Goal: Browse casually

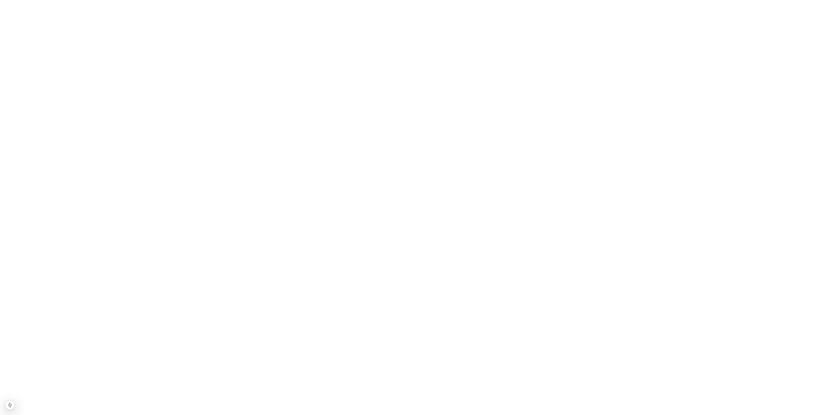
scroll to position [618, 0]
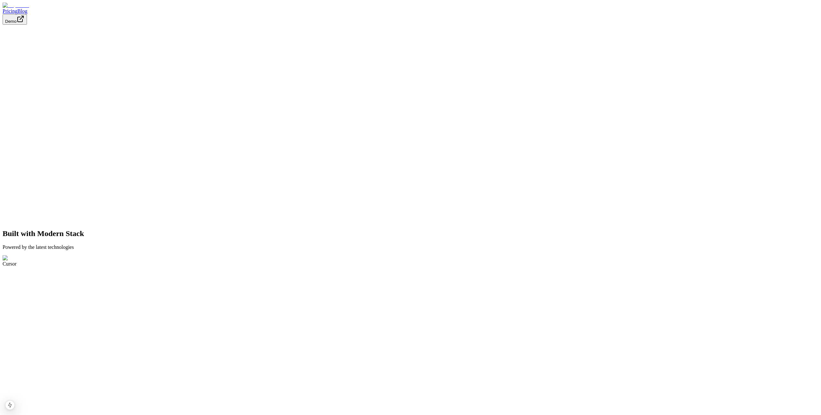
scroll to position [733, 0]
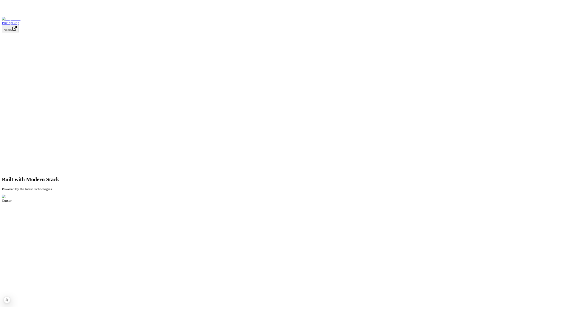
scroll to position [733, 0]
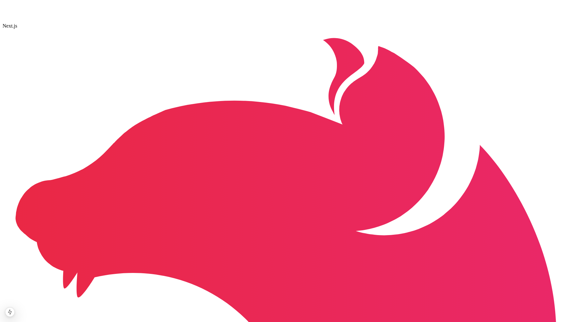
scroll to position [825, 0]
